Goal: Task Accomplishment & Management: Use online tool/utility

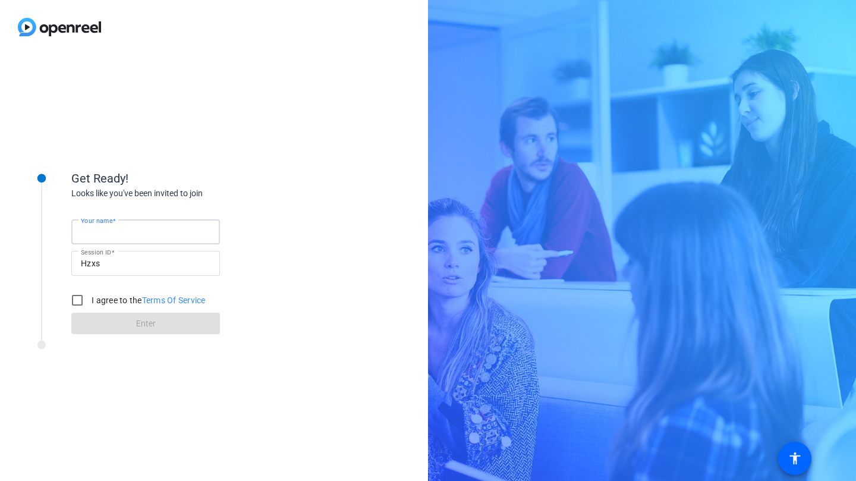
click at [159, 233] on input "Your name" at bounding box center [146, 232] width 130 height 14
type input "[PERSON_NAME]"
click at [80, 301] on input "I agree to the Terms Of Service" at bounding box center [77, 300] width 24 height 24
checkbox input "true"
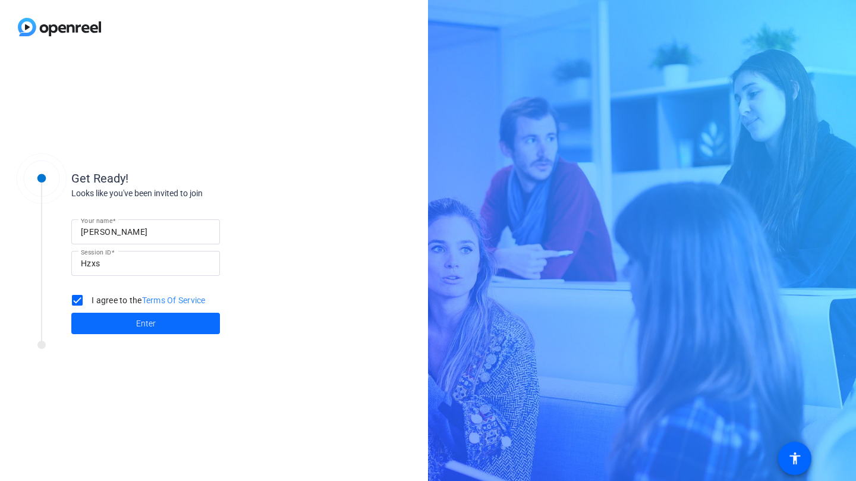
click at [130, 317] on span at bounding box center [145, 323] width 149 height 29
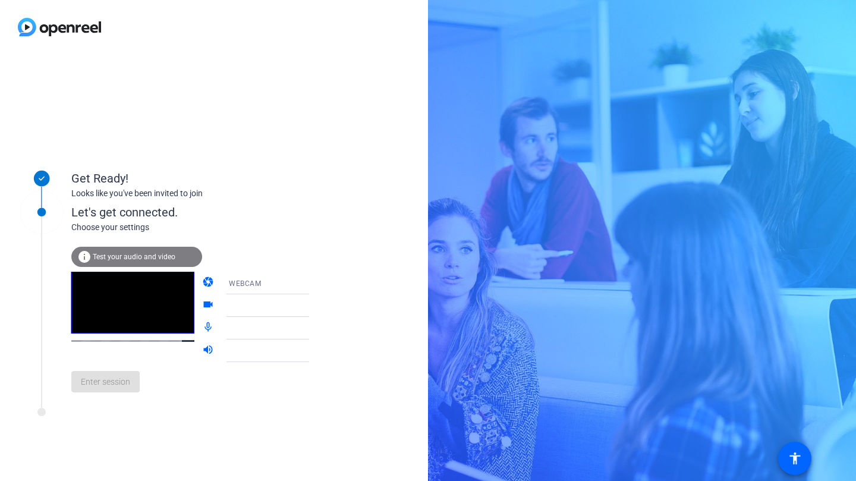
click at [314, 285] on icon at bounding box center [321, 283] width 14 height 14
click at [298, 285] on div at bounding box center [428, 240] width 856 height 481
click at [318, 329] on icon at bounding box center [321, 328] width 6 height 3
click at [114, 391] on div "Enter session" at bounding box center [202, 381] width 262 height 39
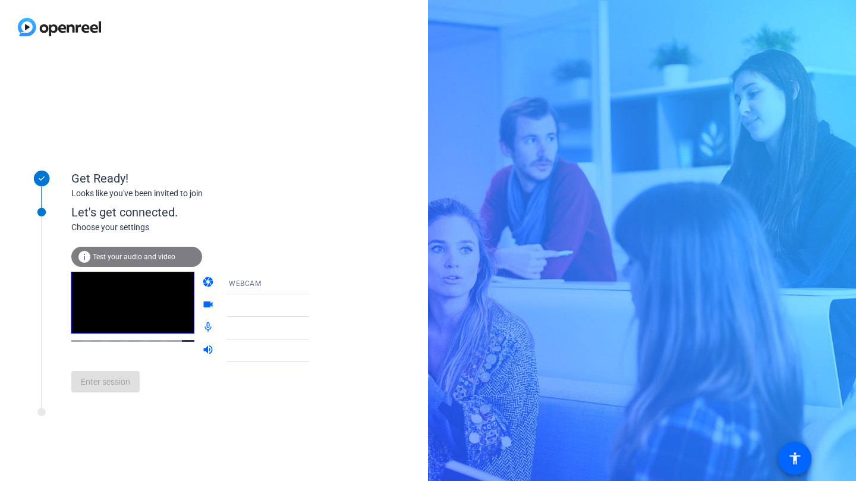
click at [114, 390] on div "Enter session" at bounding box center [202, 381] width 262 height 39
click at [180, 401] on div "Enter session" at bounding box center [202, 381] width 262 height 39
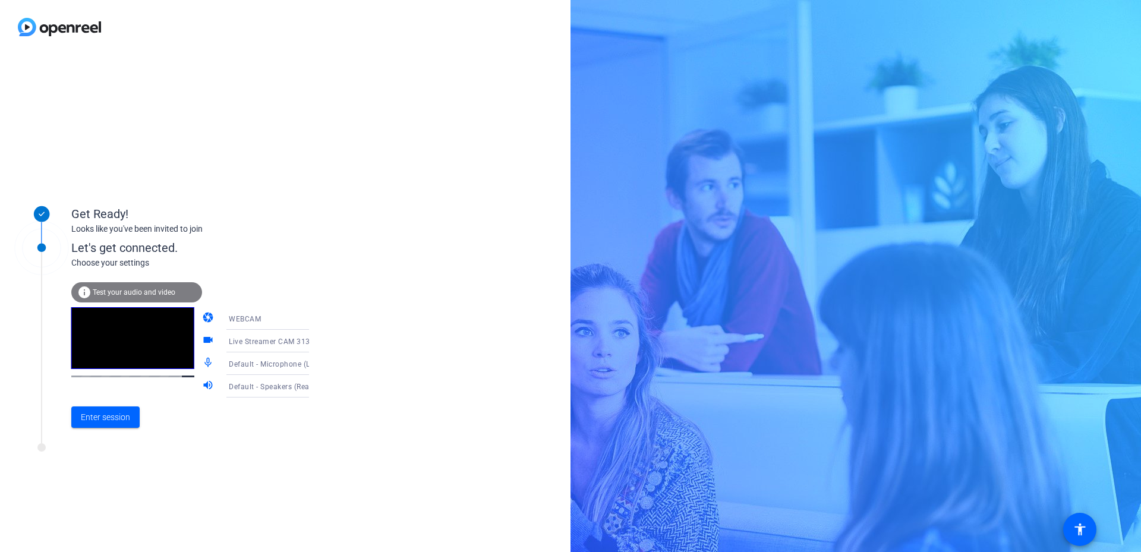
click at [314, 339] on icon at bounding box center [321, 341] width 14 height 14
click at [379, 348] on div at bounding box center [570, 276] width 1141 height 552
click at [109, 415] on span "Enter session" at bounding box center [105, 417] width 49 height 12
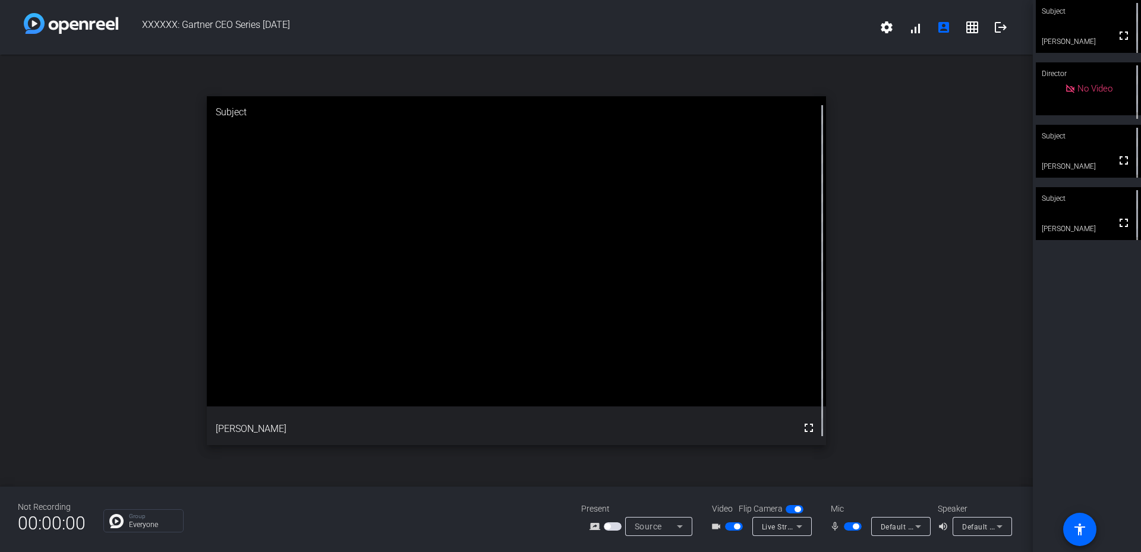
click at [732, 480] on span "button" at bounding box center [734, 526] width 18 height 8
click at [848, 480] on span "button" at bounding box center [853, 526] width 18 height 8
